Goal: Check status: Check status

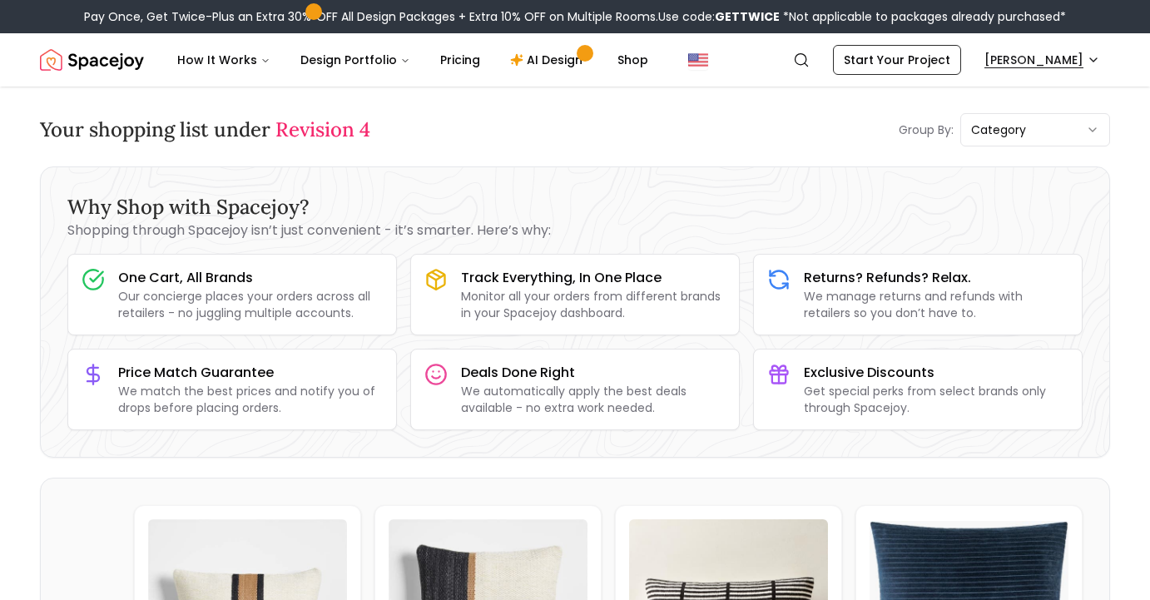
click at [1031, 57] on button "Jessica Cleck-Derenick" at bounding box center [1042, 60] width 136 height 30
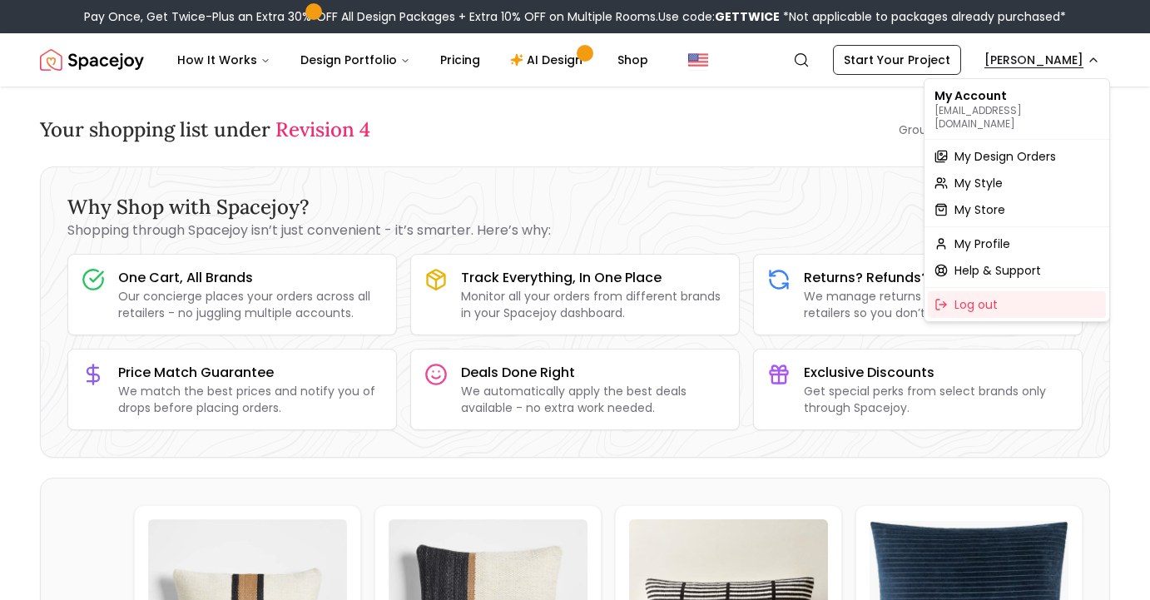
click at [1028, 148] on span "My Design Orders" at bounding box center [1005, 156] width 102 height 17
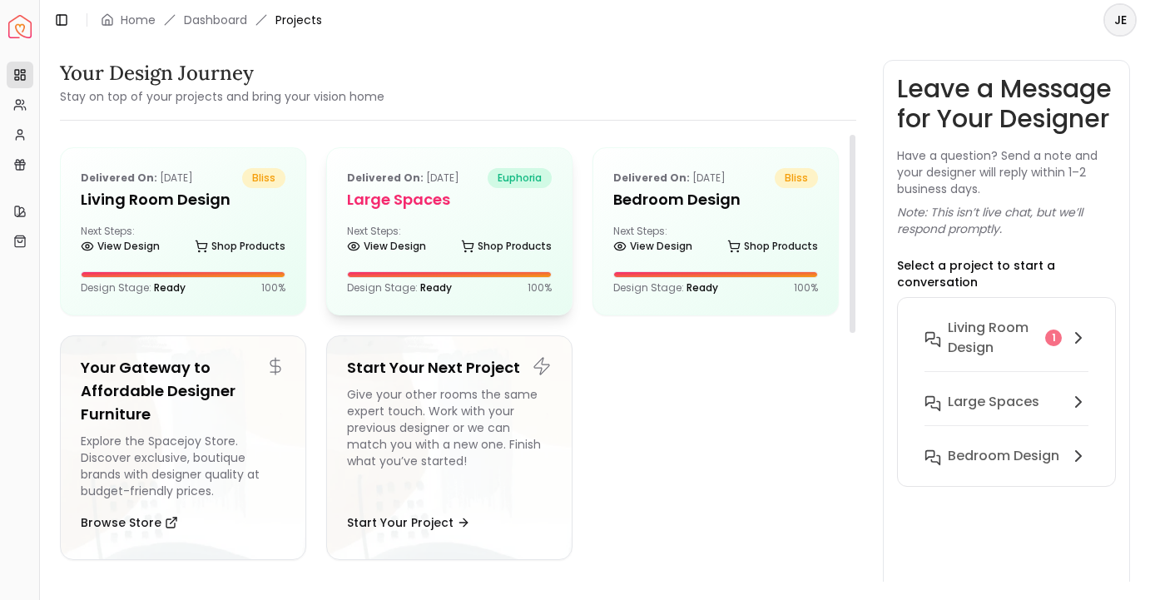
click at [384, 201] on h5 "Large Spaces" at bounding box center [449, 199] width 205 height 23
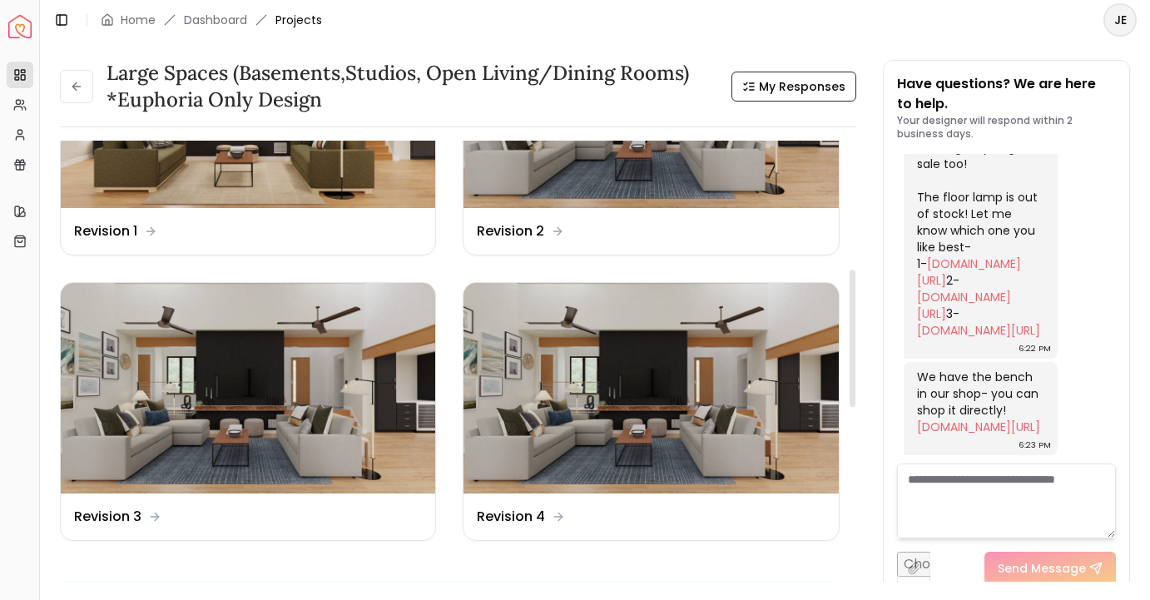
scroll to position [449, 0]
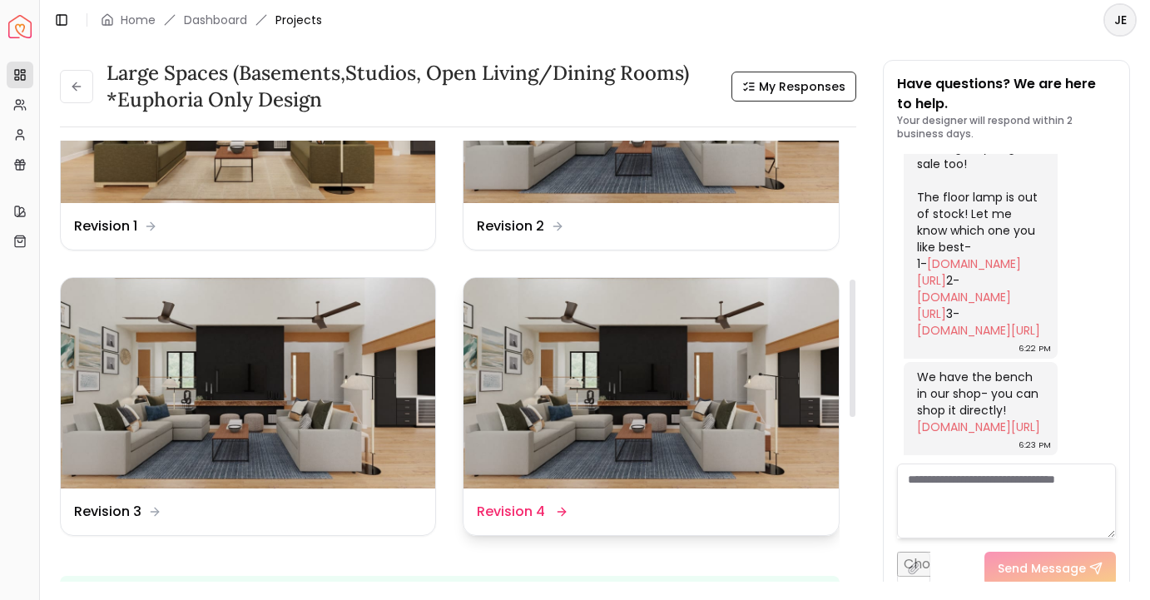
click at [606, 351] on img at bounding box center [650, 383] width 374 height 211
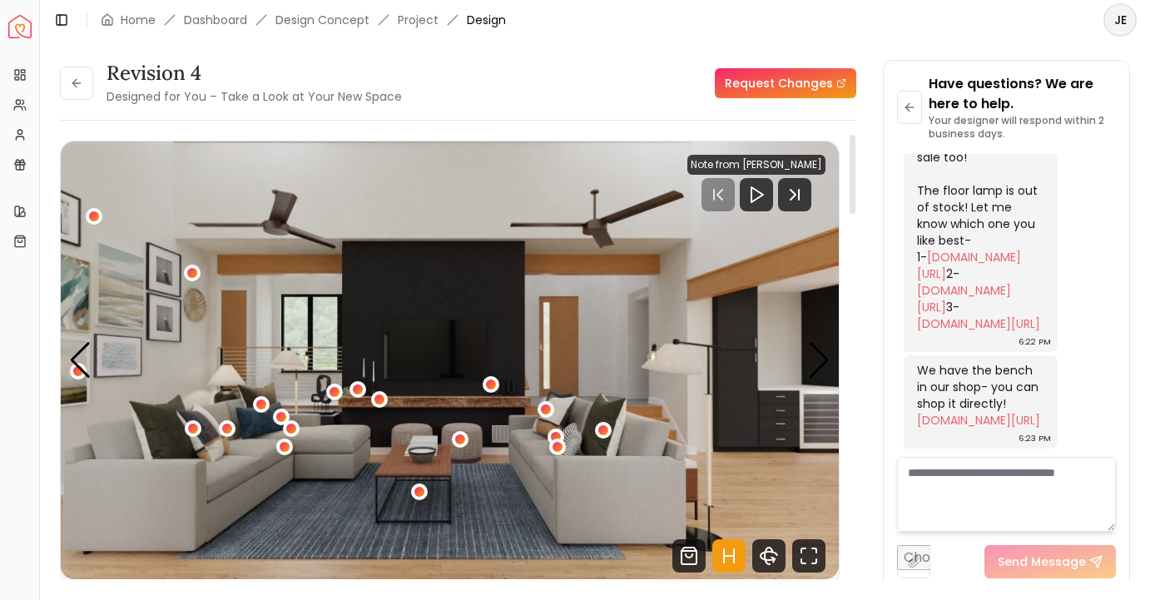
click at [728, 546] on icon "Hotspots Toggle" at bounding box center [728, 555] width 33 height 33
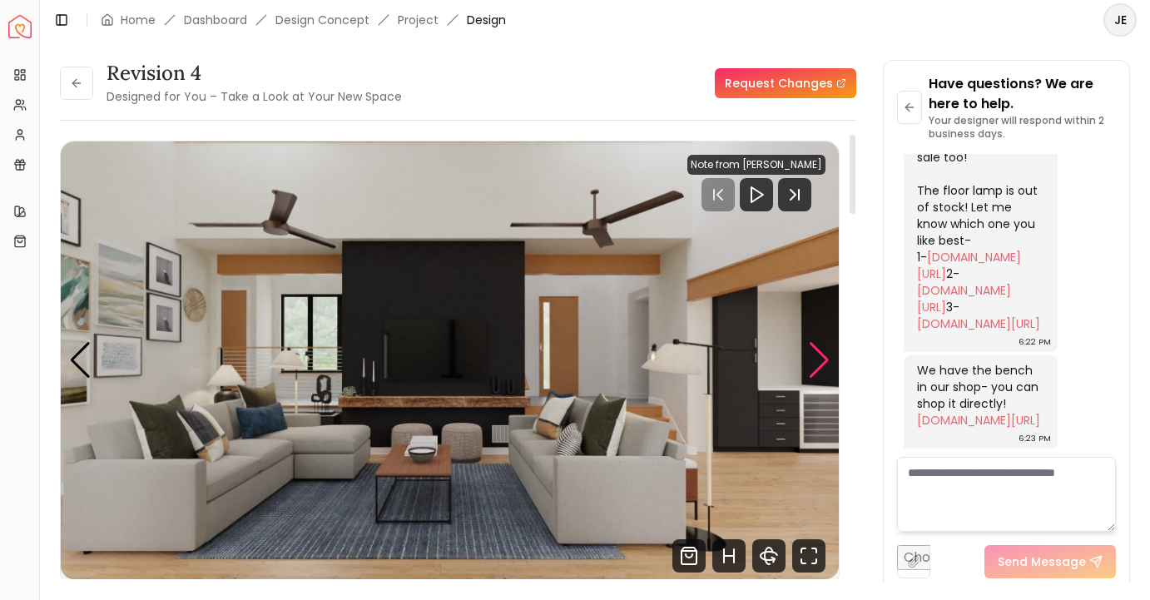
click at [820, 367] on div "Next slide" at bounding box center [819, 360] width 22 height 37
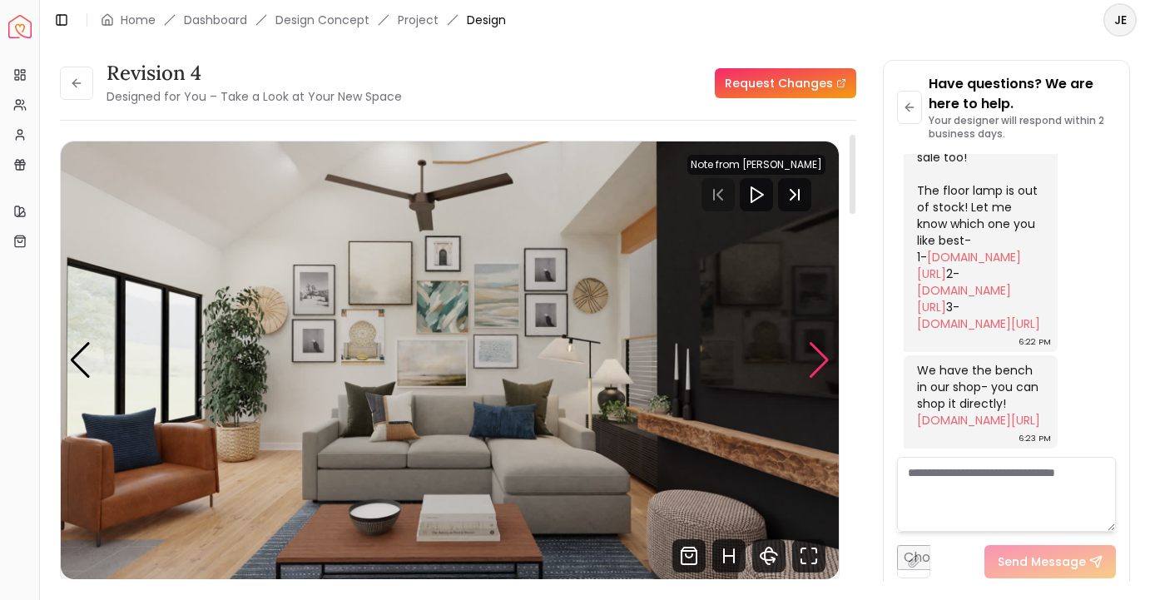
click at [820, 367] on div "Next slide" at bounding box center [819, 360] width 22 height 37
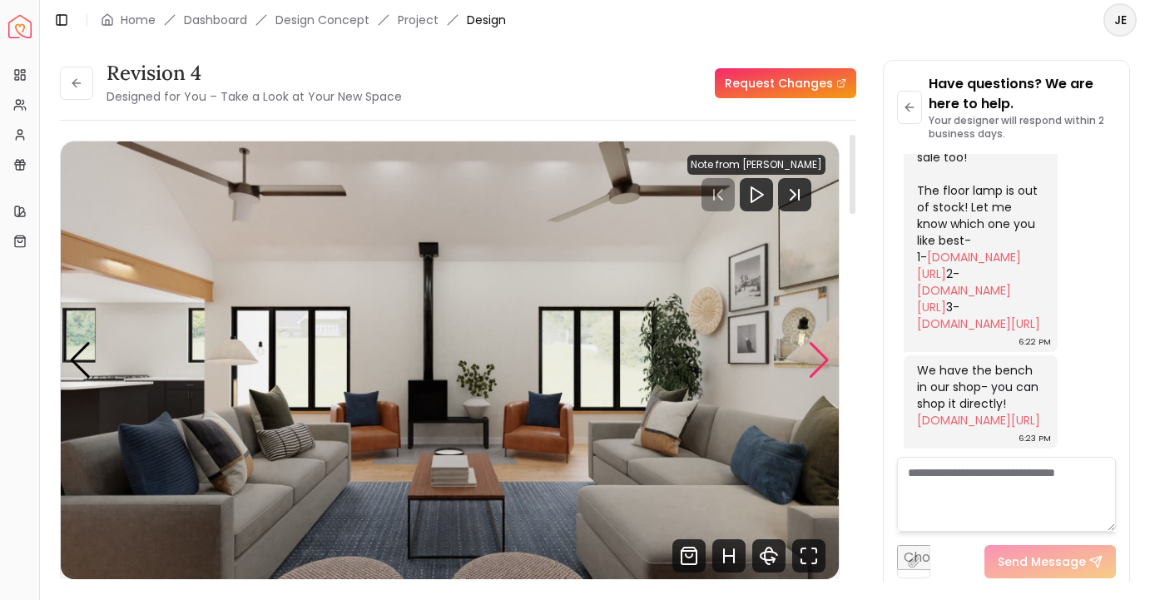
click at [820, 367] on div "Next slide" at bounding box center [819, 360] width 22 height 37
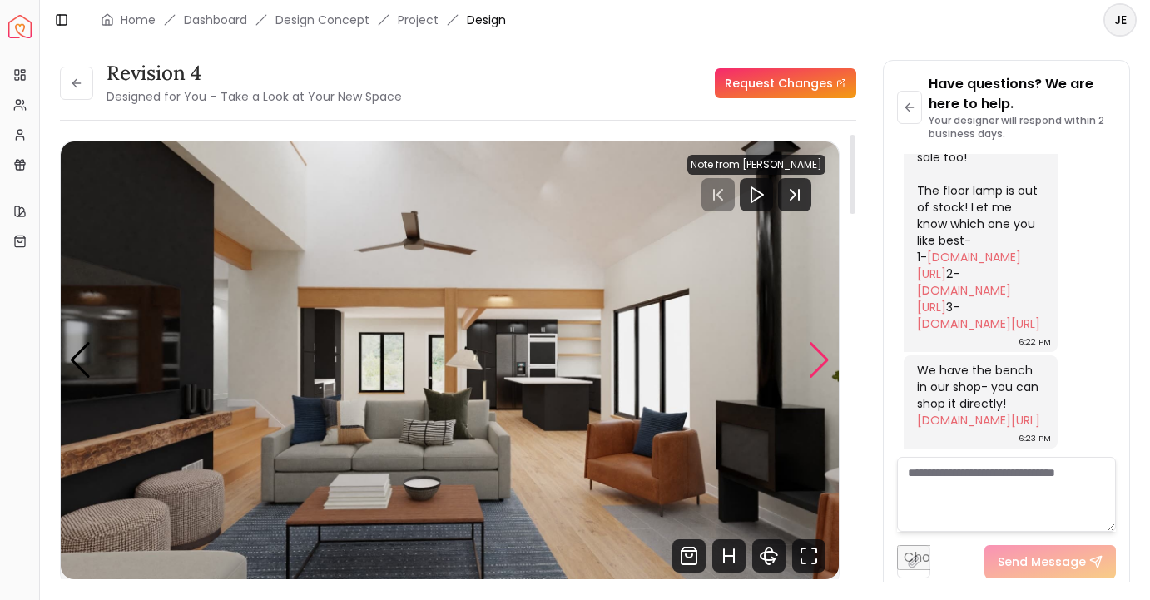
click at [820, 367] on div "Next slide" at bounding box center [819, 360] width 22 height 37
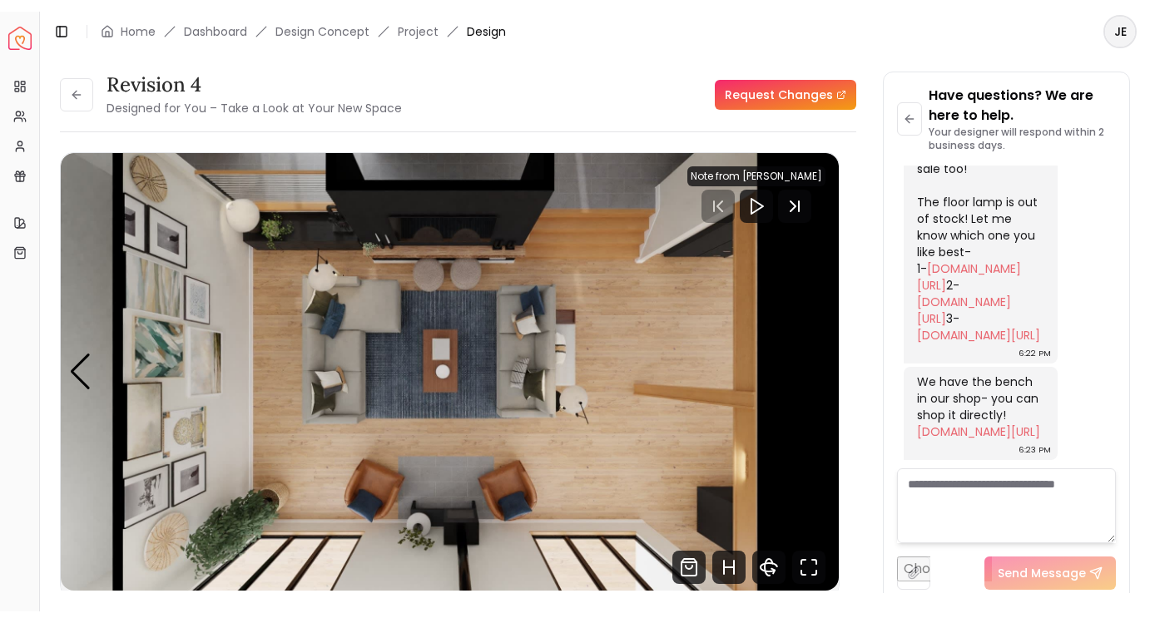
scroll to position [4963, 0]
